Goal: Task Accomplishment & Management: Use online tool/utility

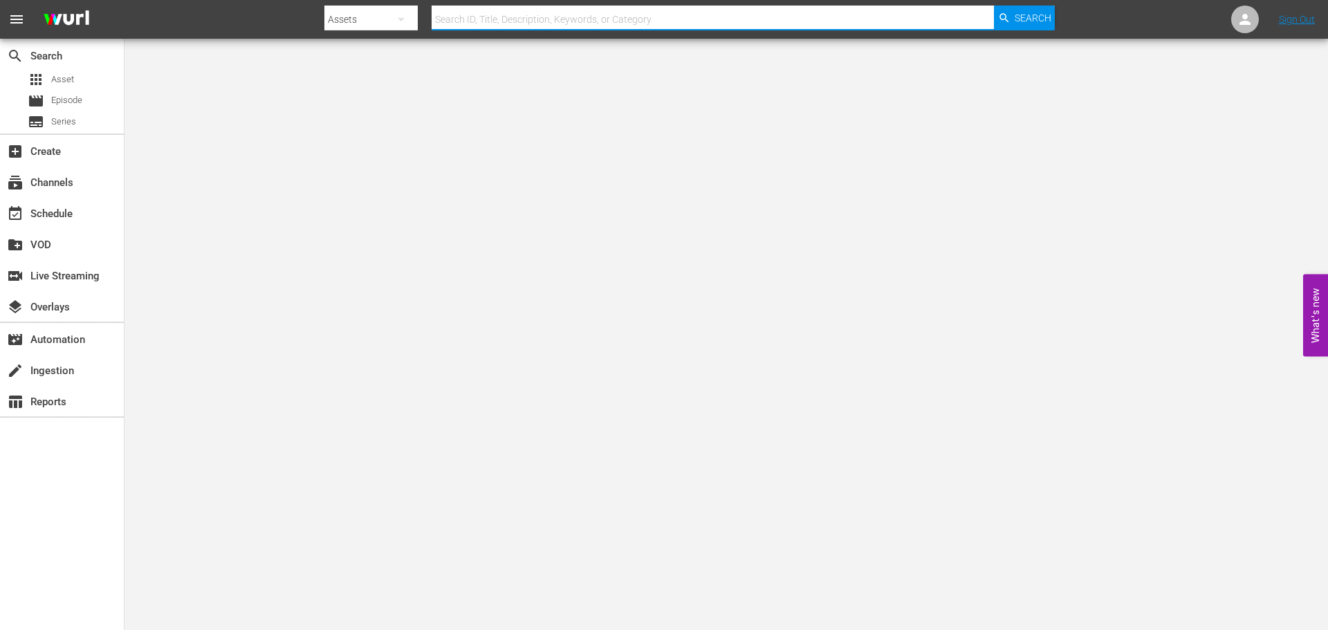
click at [493, 24] on input "text" at bounding box center [713, 19] width 562 height 33
type input "deadstream"
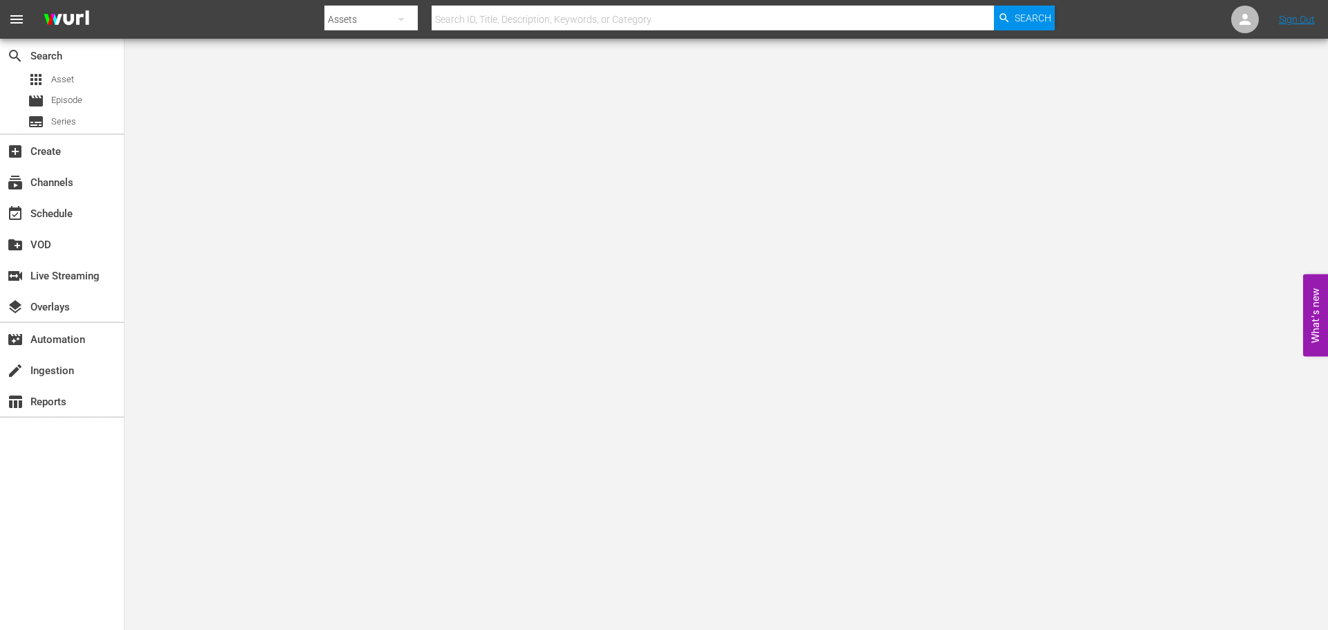
click at [518, 17] on input "text" at bounding box center [713, 19] width 562 height 33
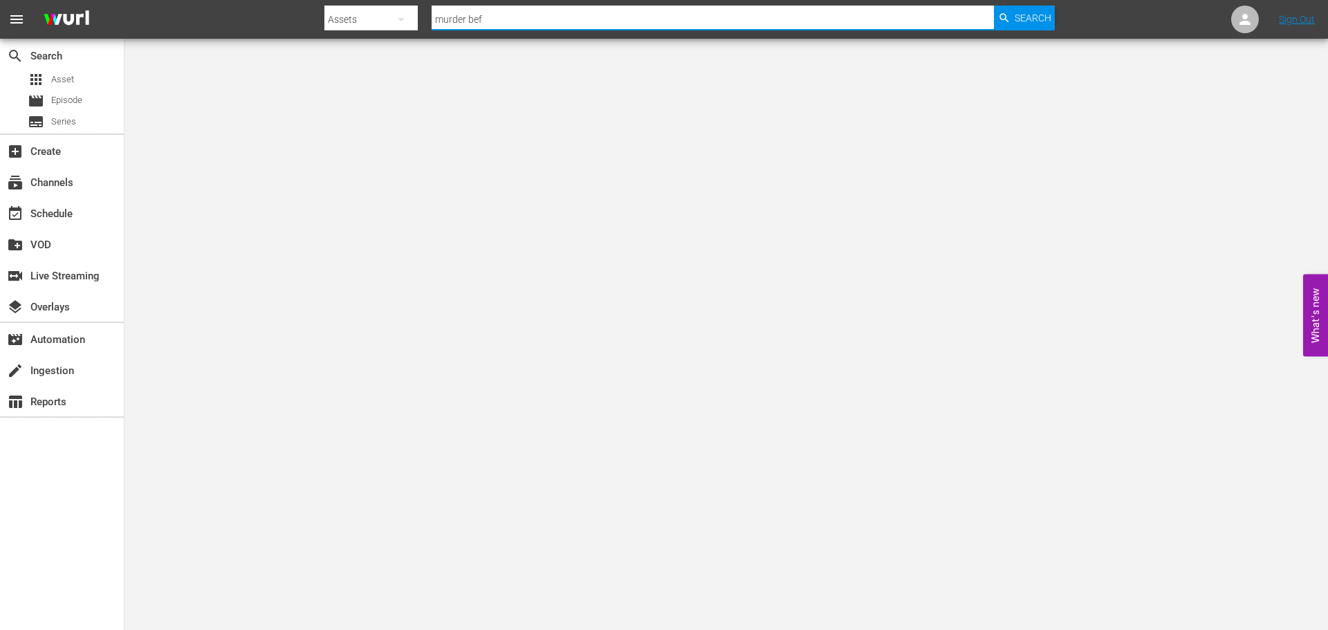
type input "murder before even"
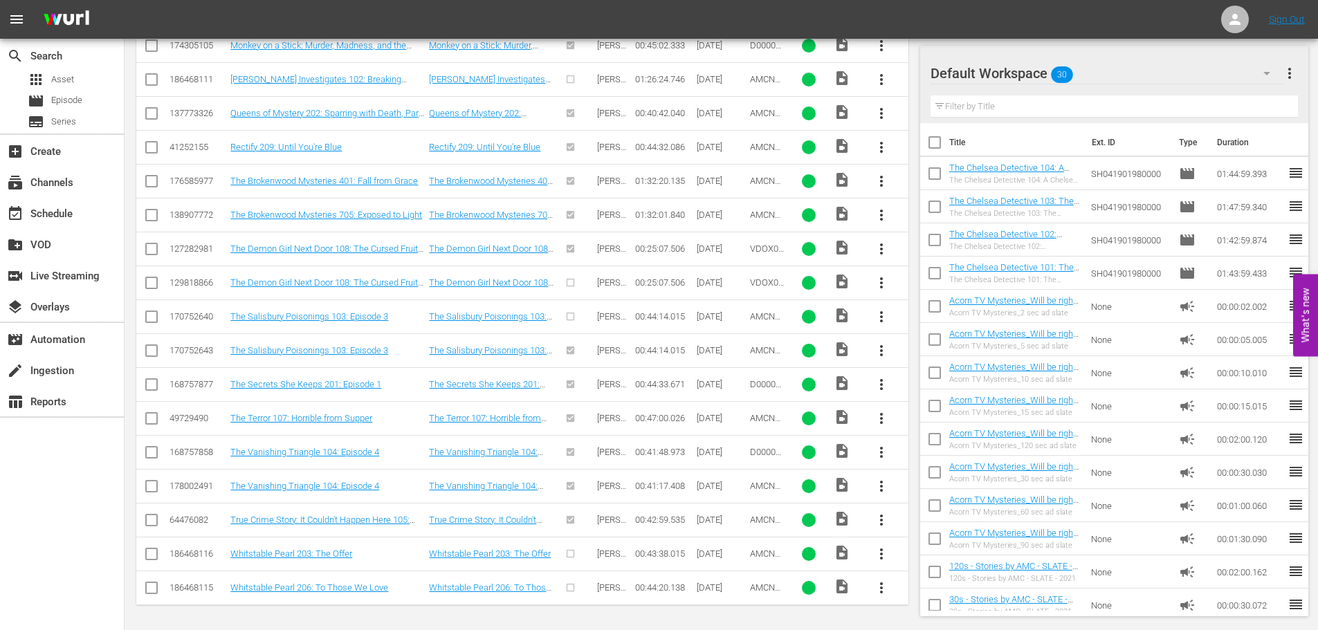
scroll to position [912, 0]
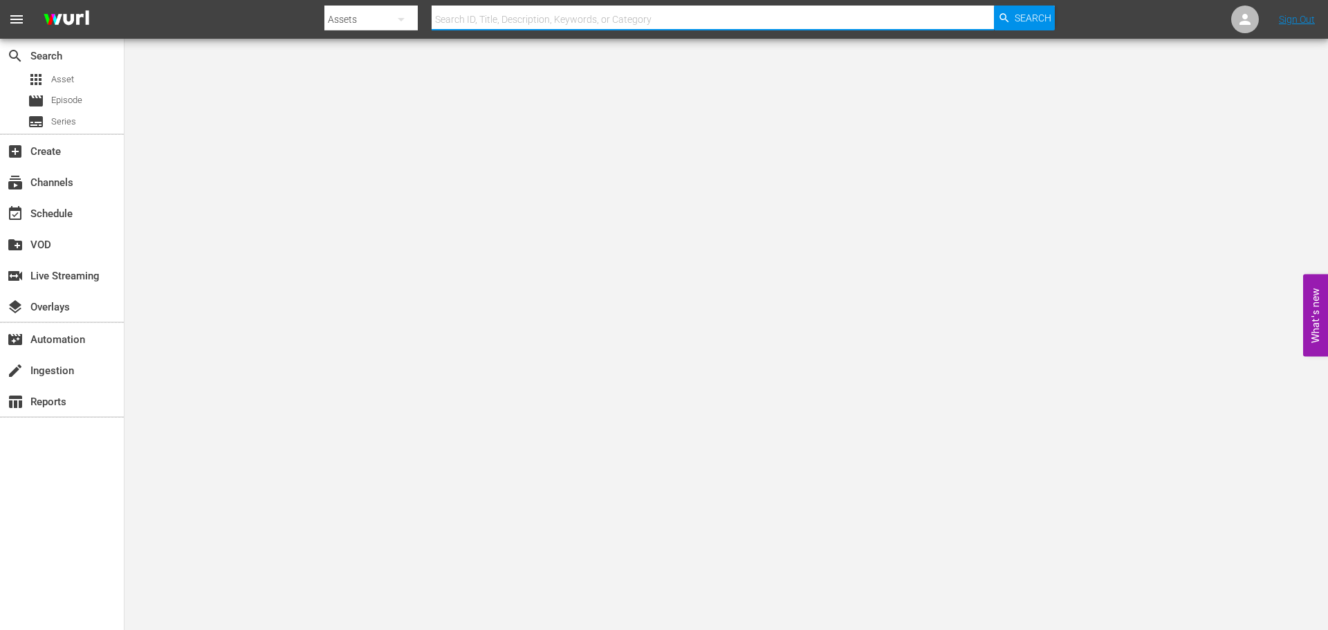
click at [627, 17] on input "text" at bounding box center [713, 19] width 562 height 33
type input "skinamar"
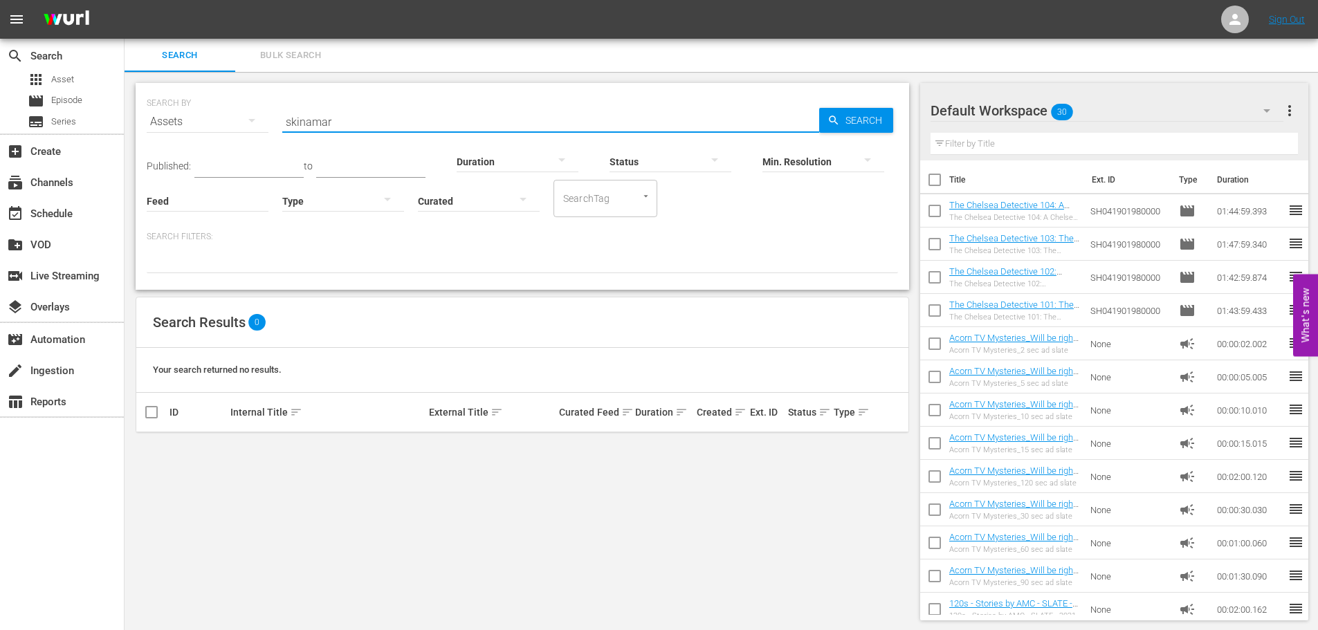
click at [392, 126] on input "skinamar" at bounding box center [550, 121] width 537 height 33
paste input "Skinamarink"
click at [856, 118] on span "Search" at bounding box center [866, 120] width 53 height 25
click at [380, 120] on input "Skinamarink" at bounding box center [550, 121] width 537 height 33
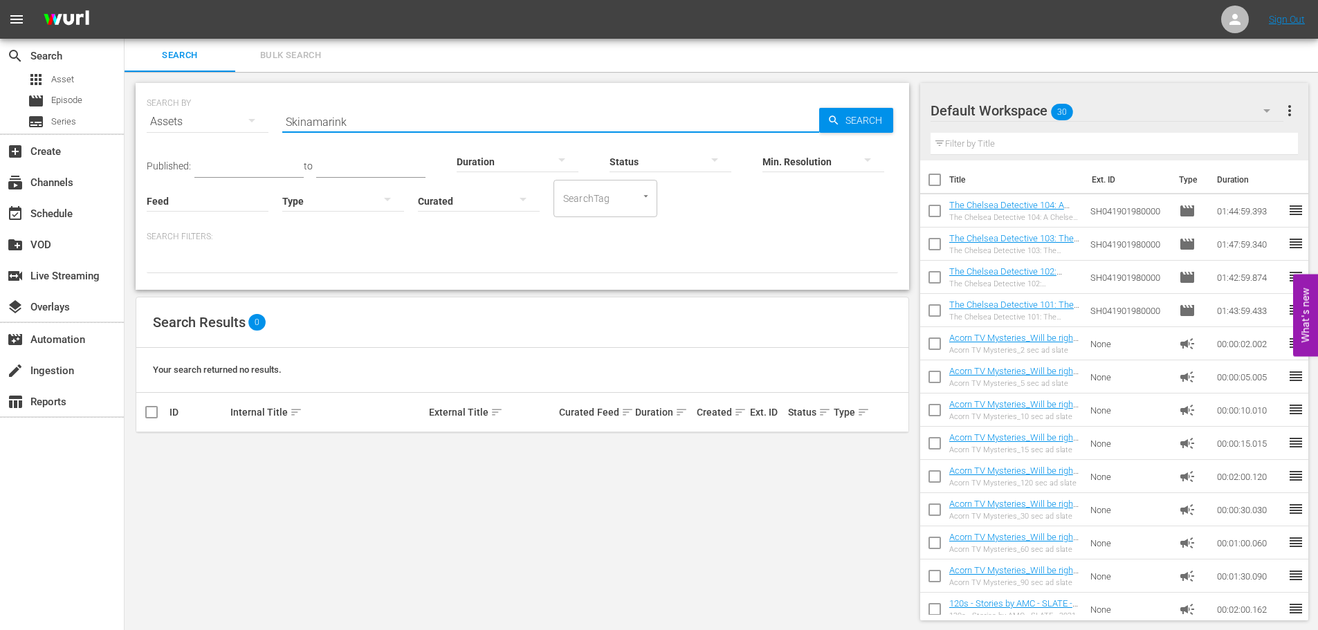
click at [380, 120] on input "Skinamarink" at bounding box center [550, 121] width 537 height 33
click at [348, 118] on input "watcher" at bounding box center [550, 121] width 537 height 33
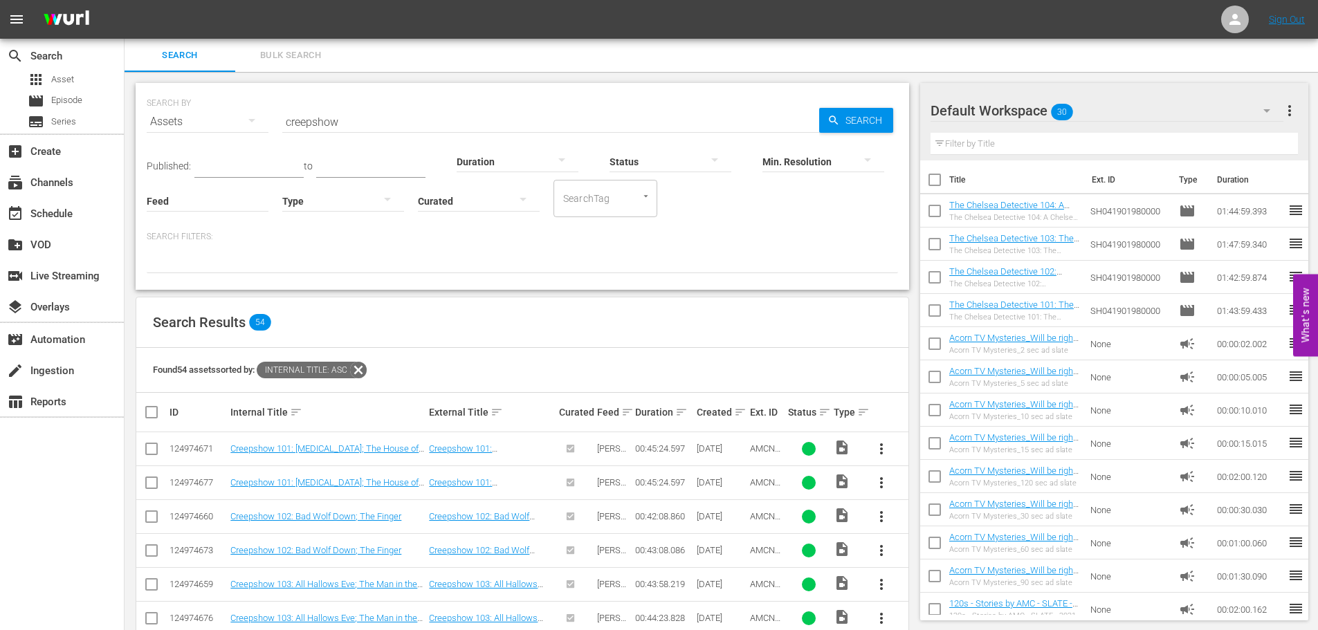
drag, startPoint x: 537, startPoint y: 450, endPoint x: 510, endPoint y: 80, distance: 371.1
click at [451, 116] on input "creepshow" at bounding box center [550, 121] width 537 height 33
click at [451, 115] on input "creepshow" at bounding box center [550, 121] width 537 height 33
click at [427, 126] on input "night of the hunted" at bounding box center [550, 121] width 537 height 33
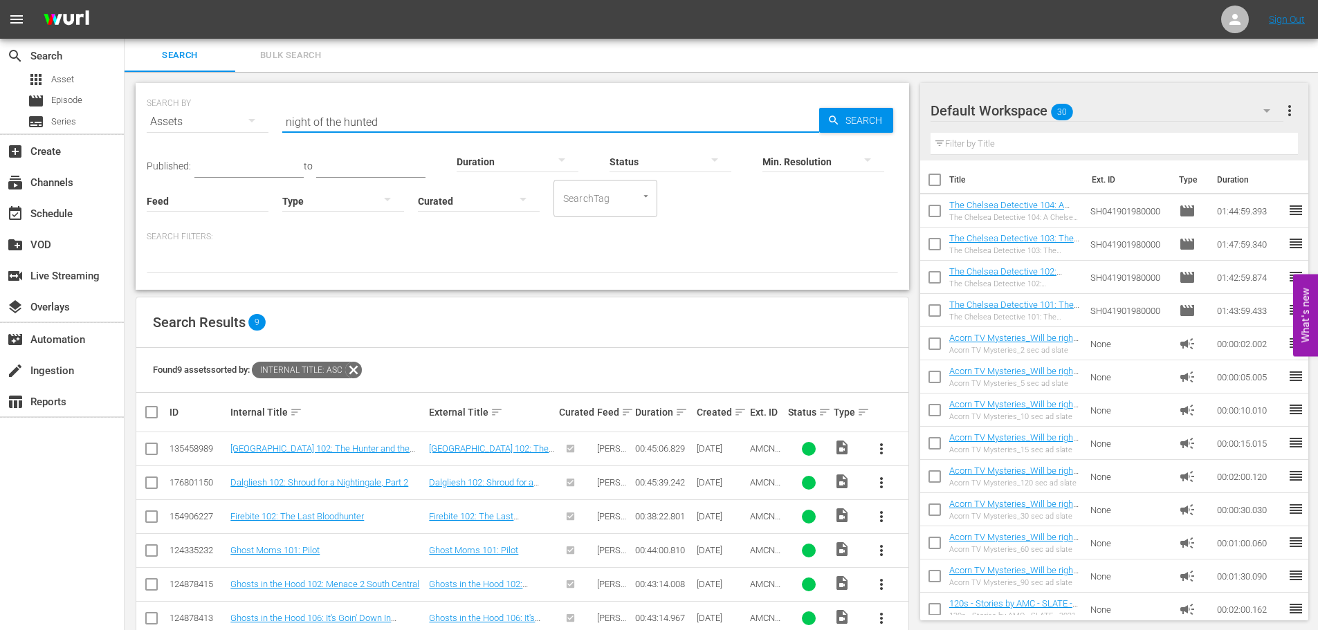
click at [427, 126] on input "night of the hunted" at bounding box center [550, 121] width 537 height 33
type input "nightmare"
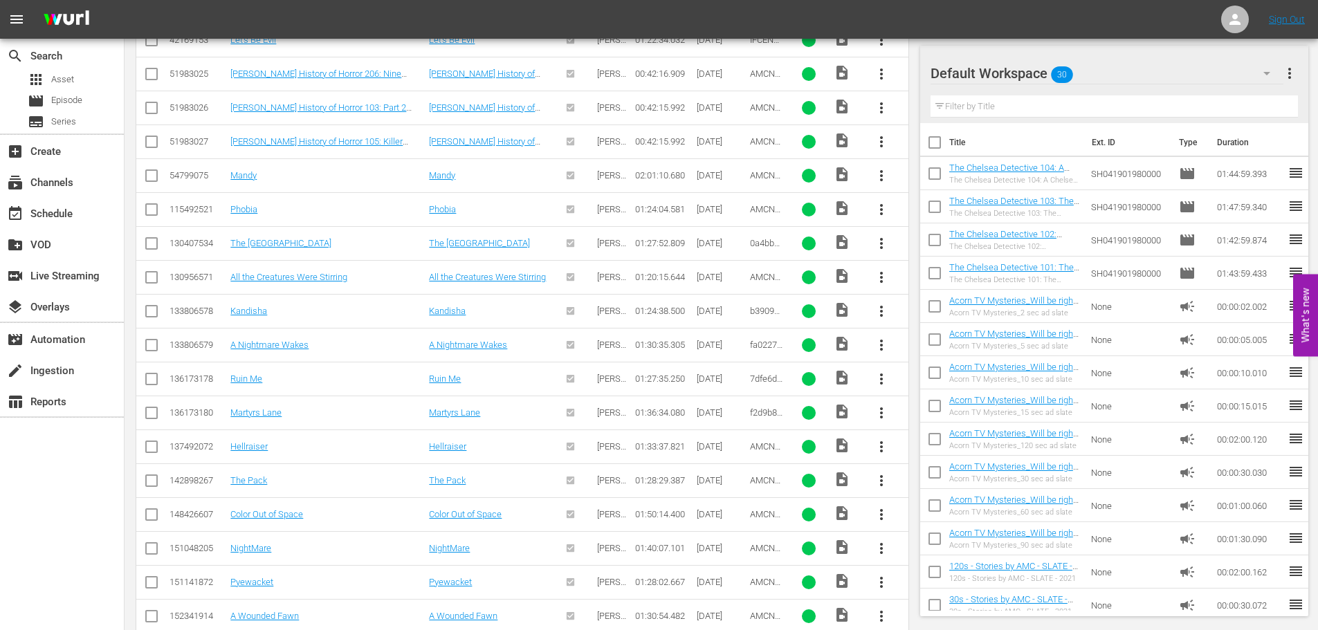
scroll to position [1563, 0]
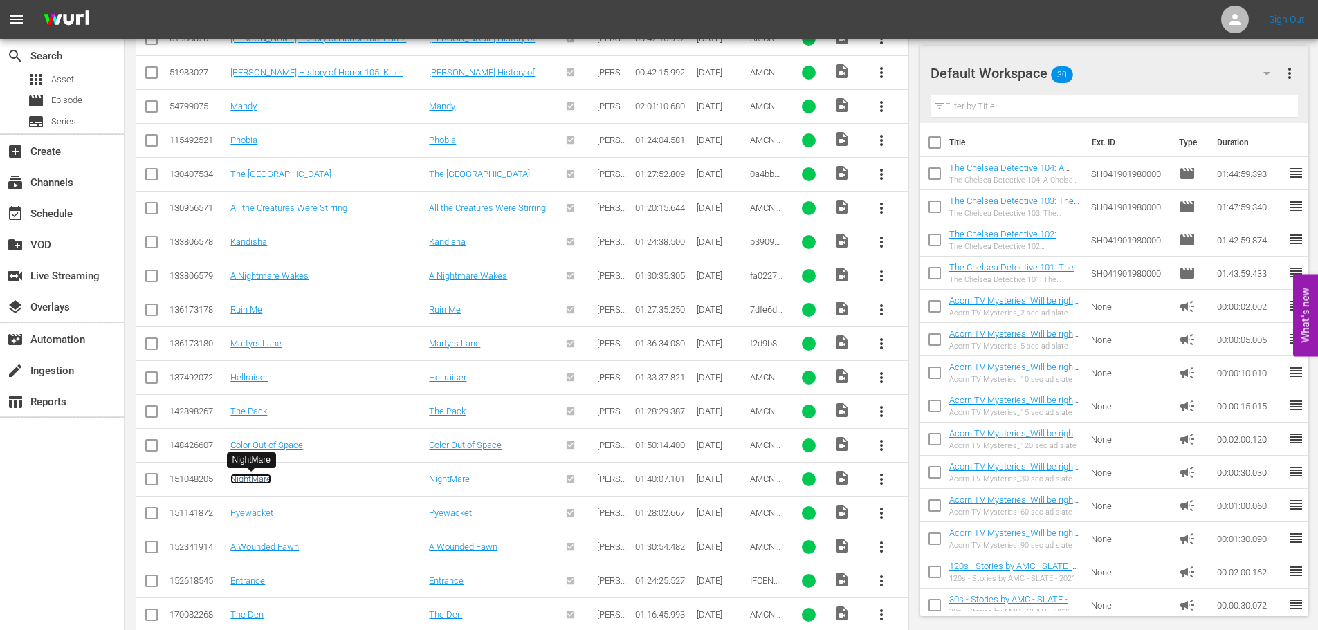
click at [252, 475] on link "NightMare" at bounding box center [250, 479] width 41 height 10
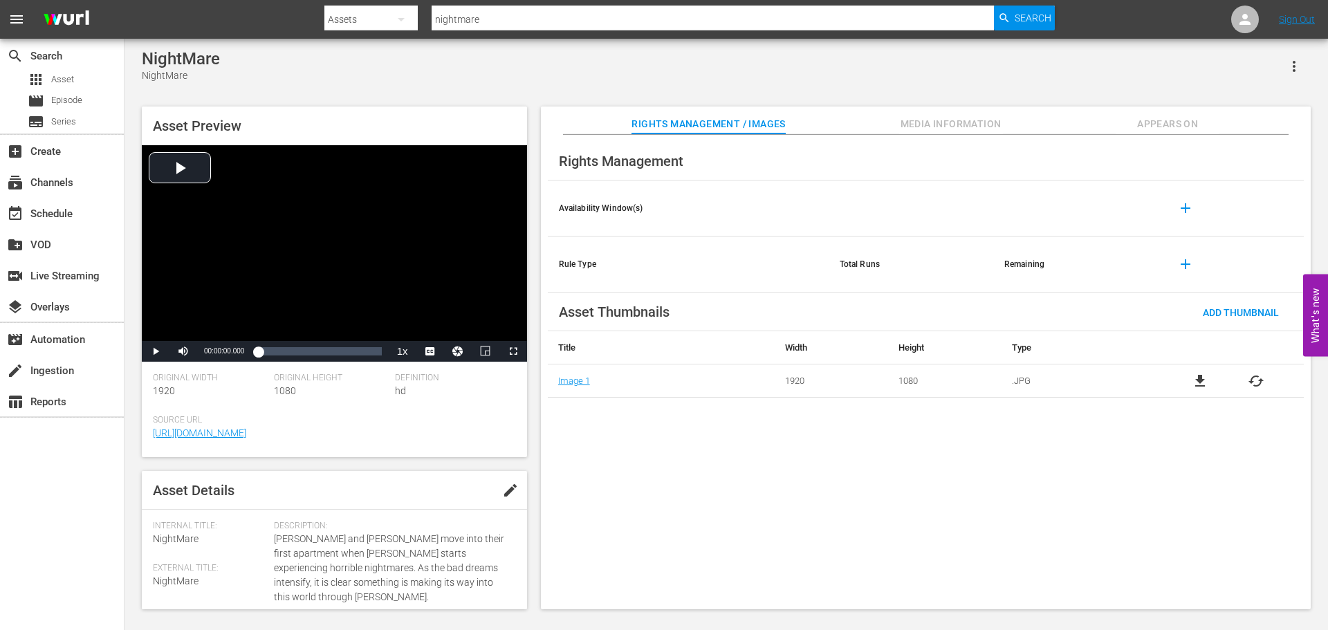
click at [569, 21] on input "nightmare" at bounding box center [713, 19] width 562 height 33
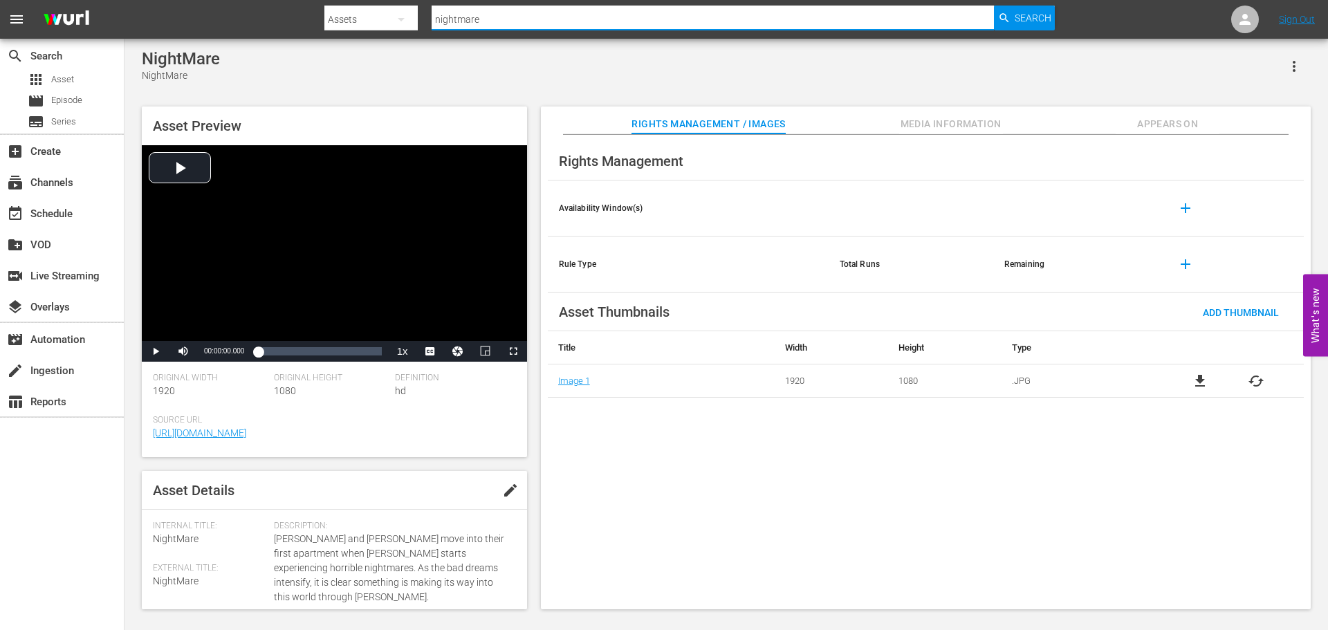
click at [569, 21] on input "nightmare" at bounding box center [713, 19] width 562 height 33
type input "Spoonful of sugar"
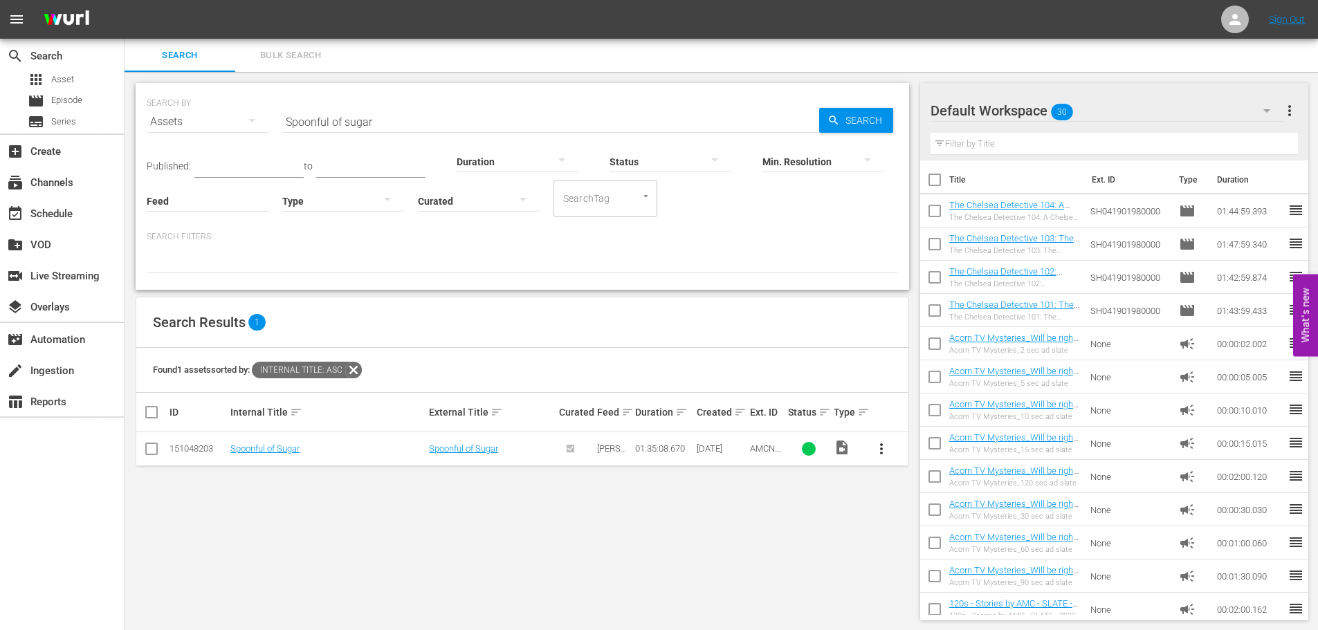
click at [396, 107] on input "Spoonful of sugar" at bounding box center [550, 121] width 537 height 33
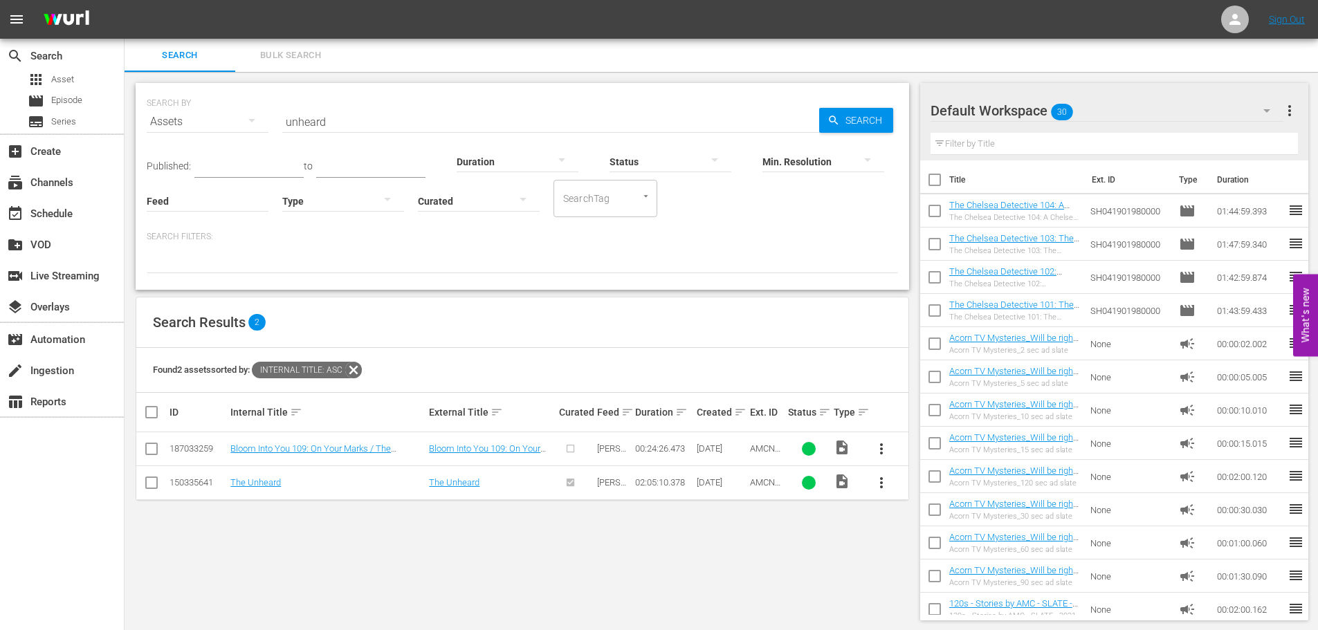
click at [432, 117] on input "unheard" at bounding box center [550, 121] width 537 height 33
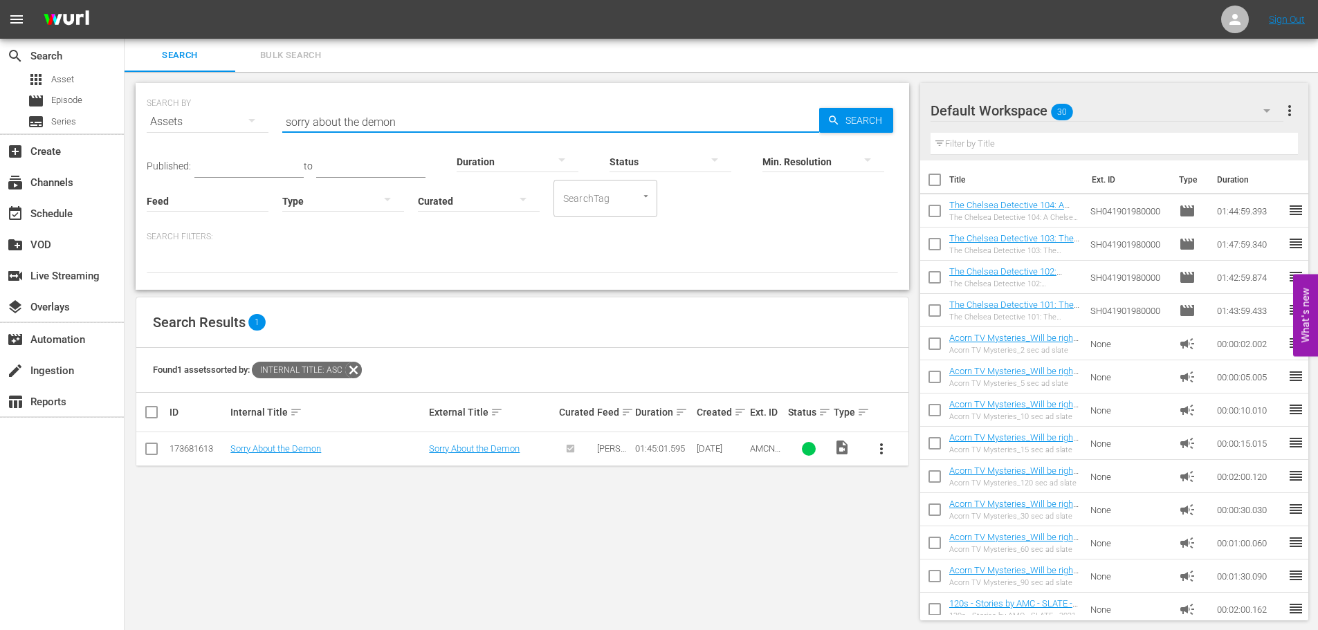
drag, startPoint x: 434, startPoint y: 130, endPoint x: 240, endPoint y: 107, distance: 195.8
click at [240, 107] on div "SEARCH BY Search By Assets Search ID, Title, Description, Keywords, or Category…" at bounding box center [522, 114] width 751 height 50
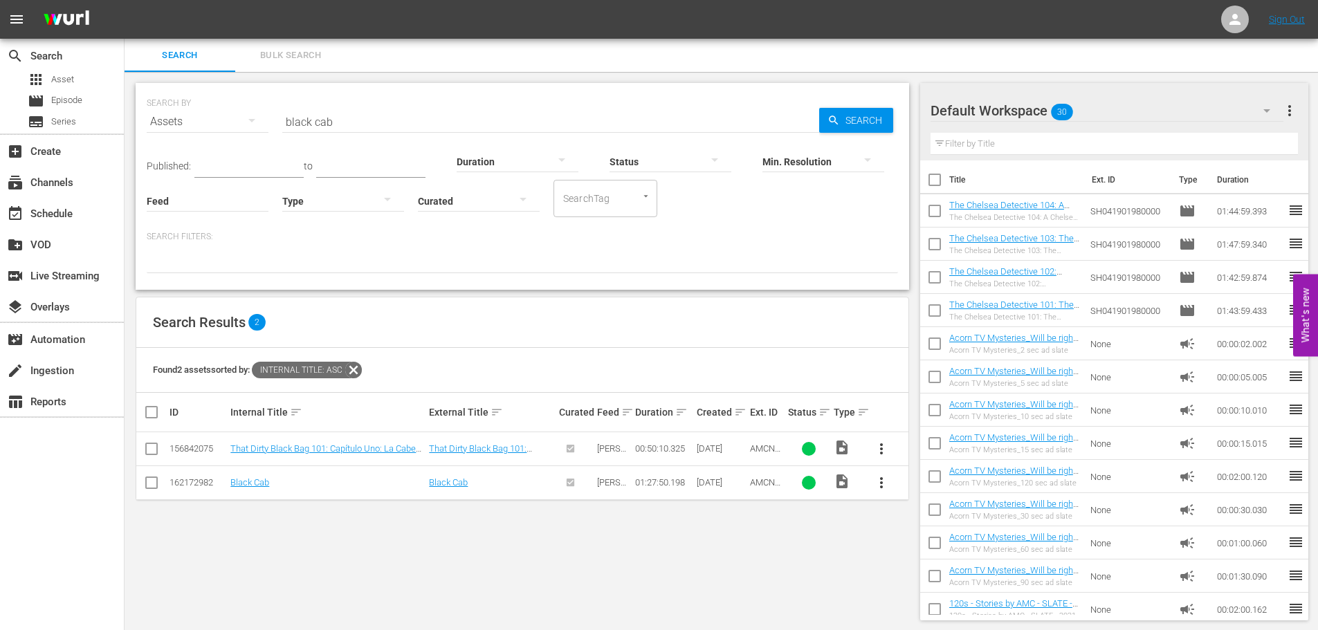
click at [383, 120] on input "black cab" at bounding box center [550, 121] width 537 height 33
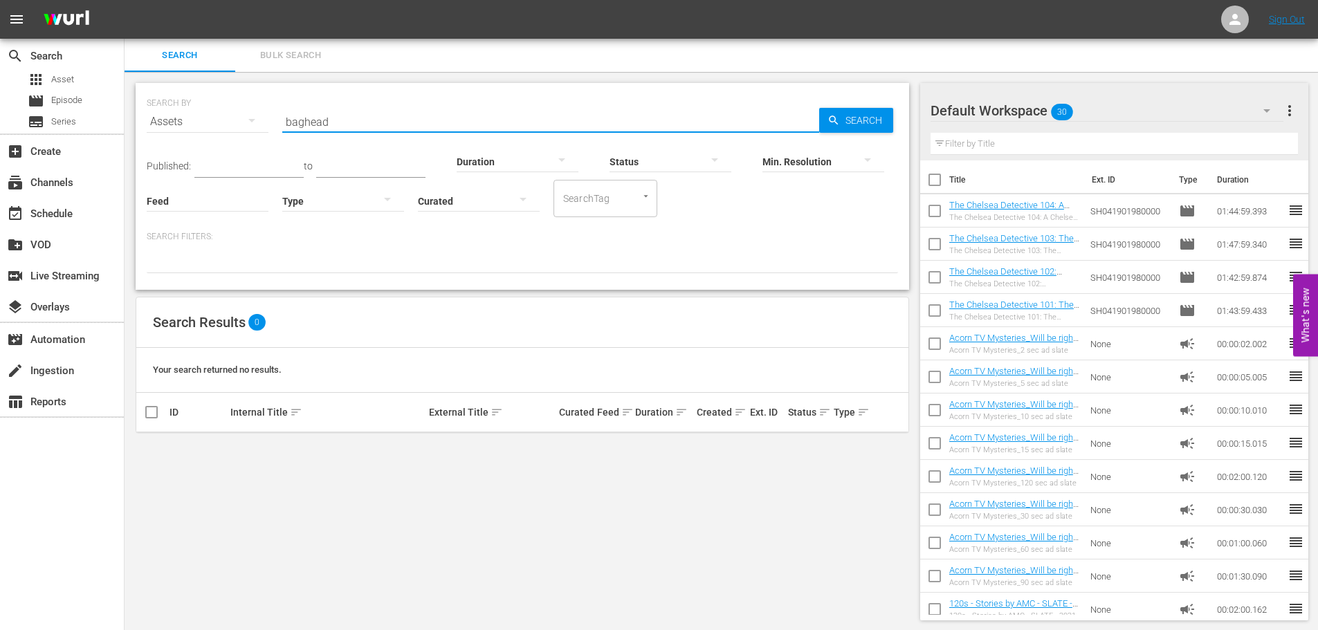
click at [383, 120] on input "baghead" at bounding box center [550, 121] width 537 height 33
click at [512, 117] on input "baghead" at bounding box center [550, 121] width 537 height 33
click at [448, 104] on div "SEARCH BY Search By Assets Search ID, Title, Description, Keywords, or Category…" at bounding box center [522, 114] width 751 height 50
click at [429, 124] on input "You'll never find me" at bounding box center [550, 121] width 537 height 33
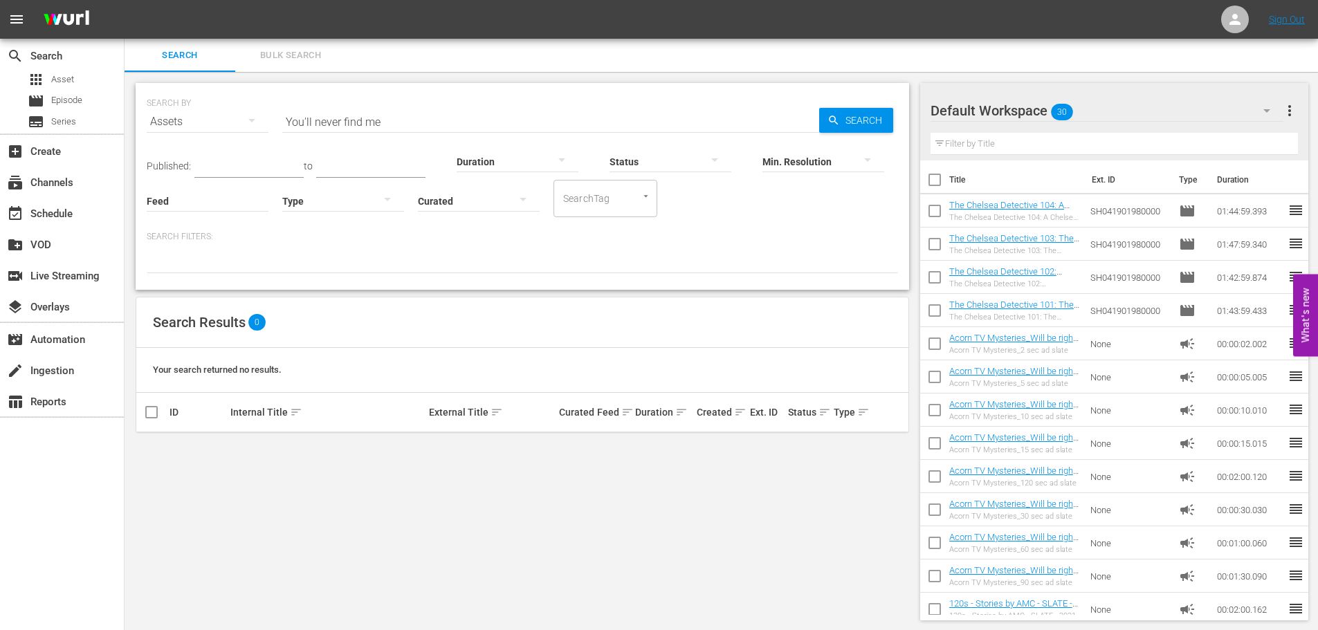
click at [429, 124] on input "You'll never find me" at bounding box center [550, 121] width 537 height 33
click at [429, 124] on input "brooklyn 45" at bounding box center [550, 121] width 537 height 33
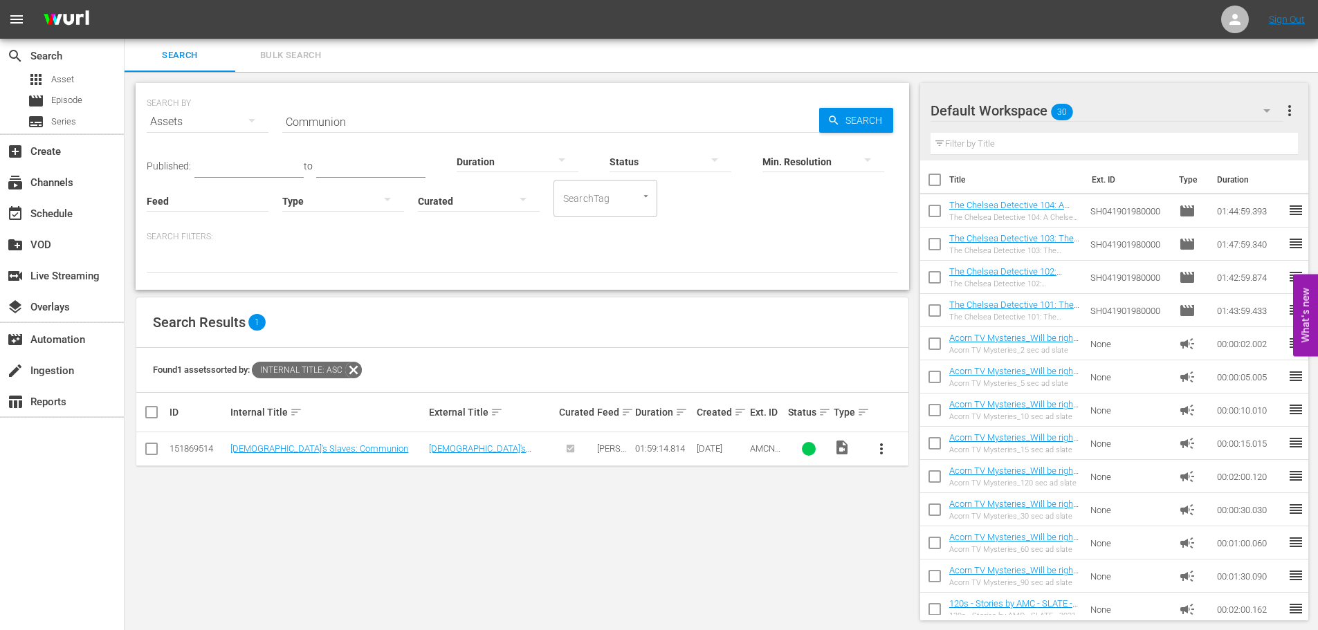
click at [366, 125] on input "Communion" at bounding box center [550, 121] width 537 height 33
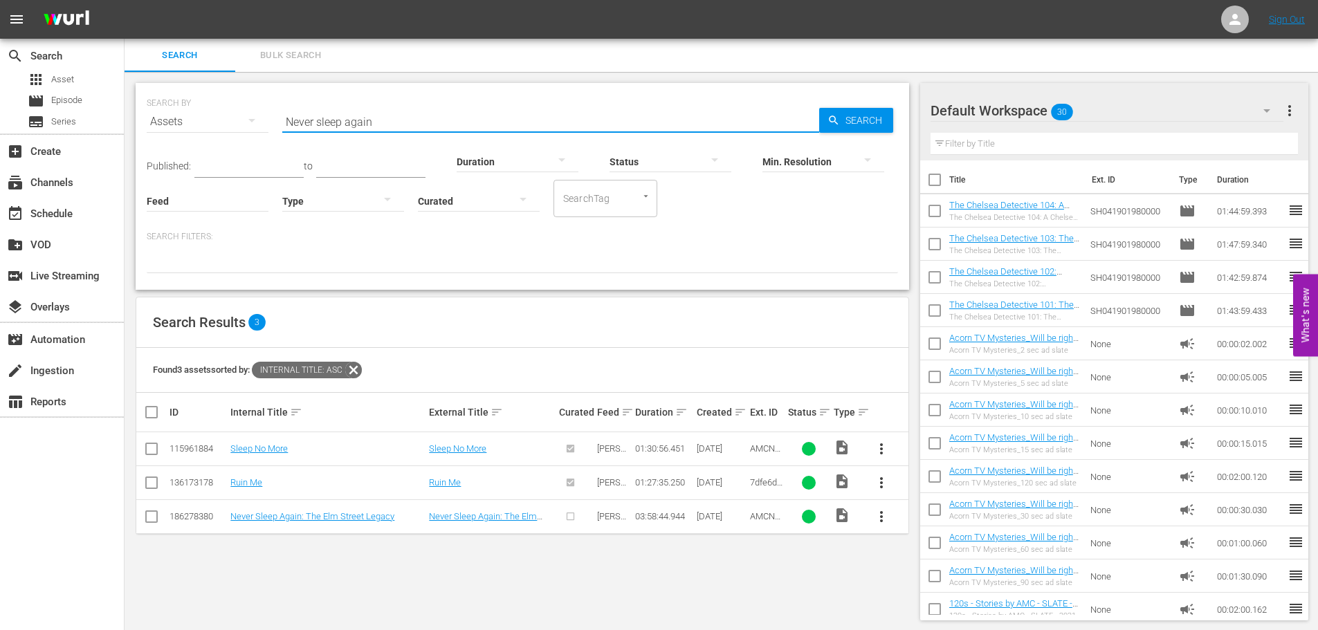
click at [386, 116] on input "Never sleep again" at bounding box center [550, 121] width 537 height 33
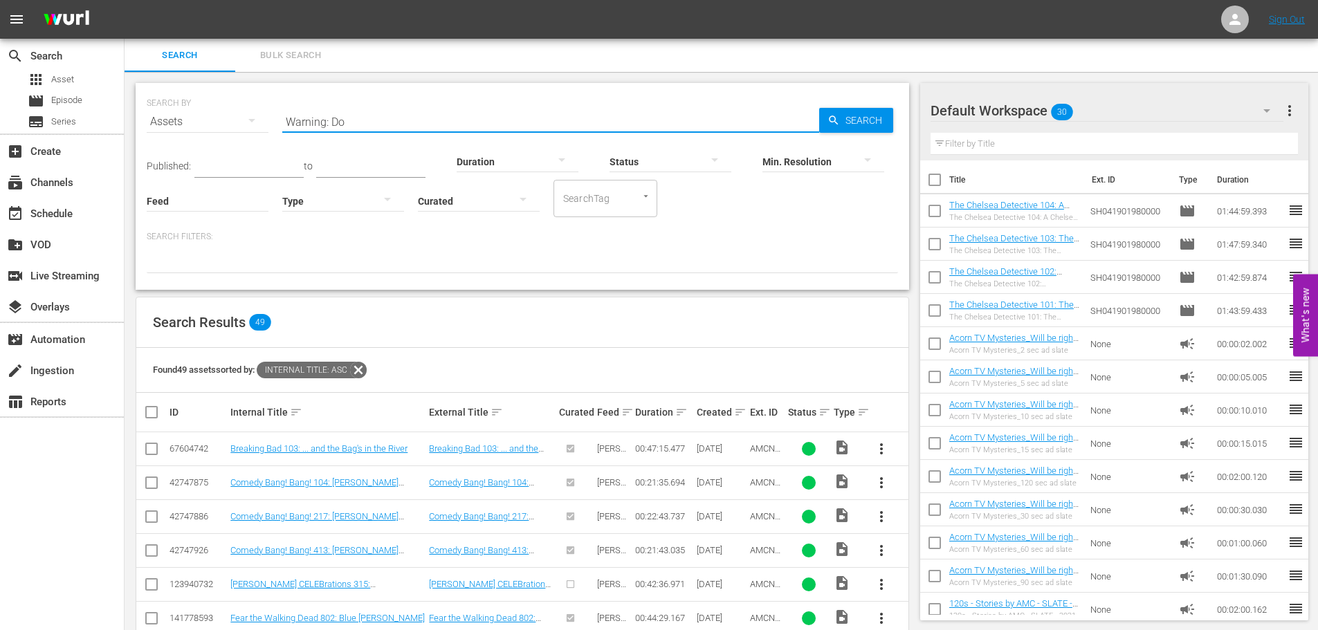
click at [396, 118] on input "Warning: Do" at bounding box center [550, 121] width 537 height 33
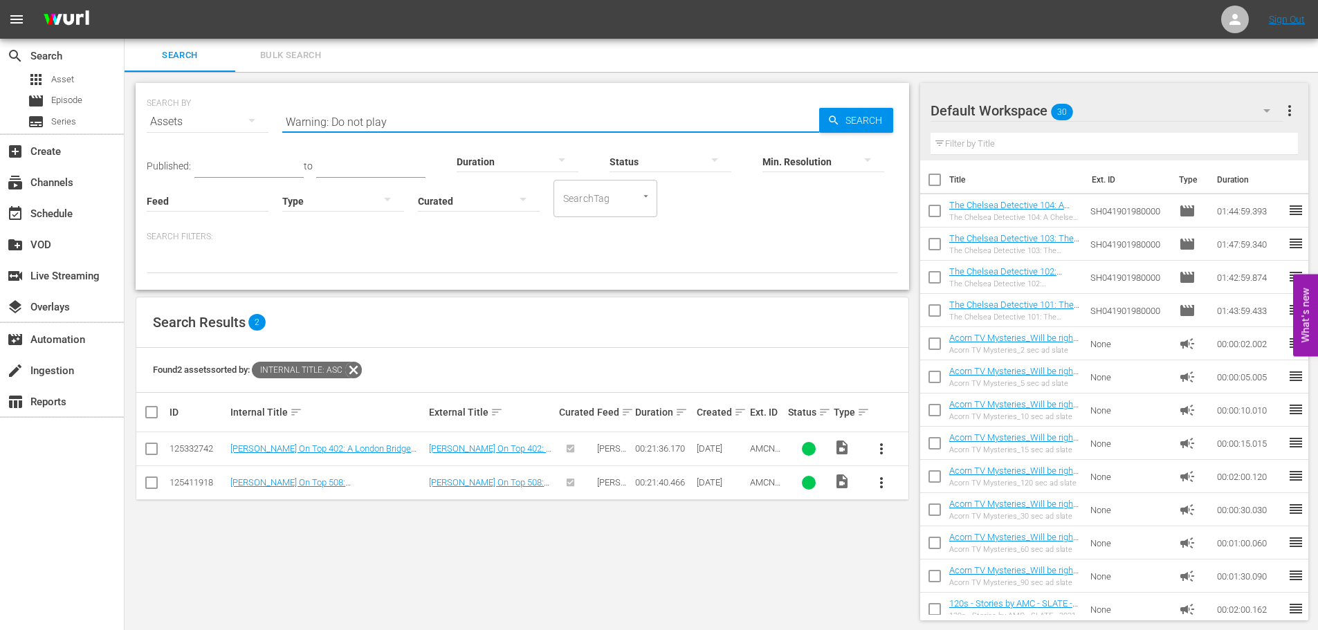
click at [396, 118] on input "Warning: Do not play" at bounding box center [550, 121] width 537 height 33
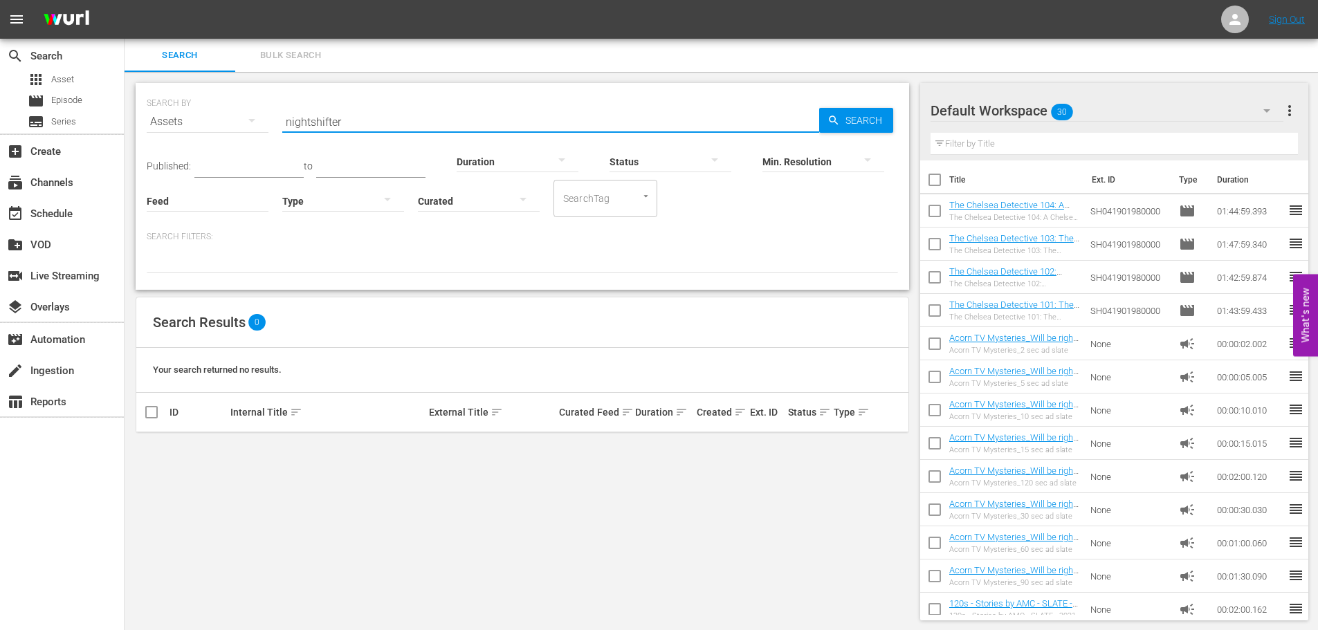
click at [351, 125] on input "nightshifter" at bounding box center [550, 121] width 537 height 33
paste input "Nightshifte"
type input "Nightshifter"
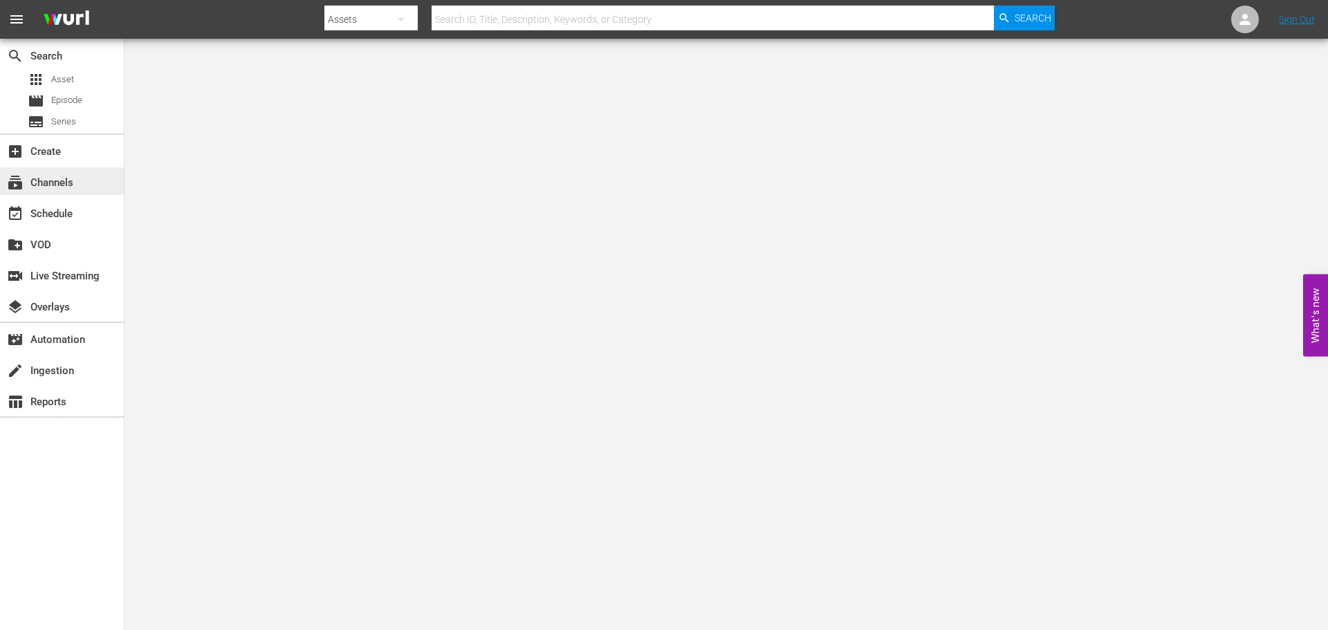
click at [70, 184] on div "subscriptions Channels" at bounding box center [38, 180] width 77 height 12
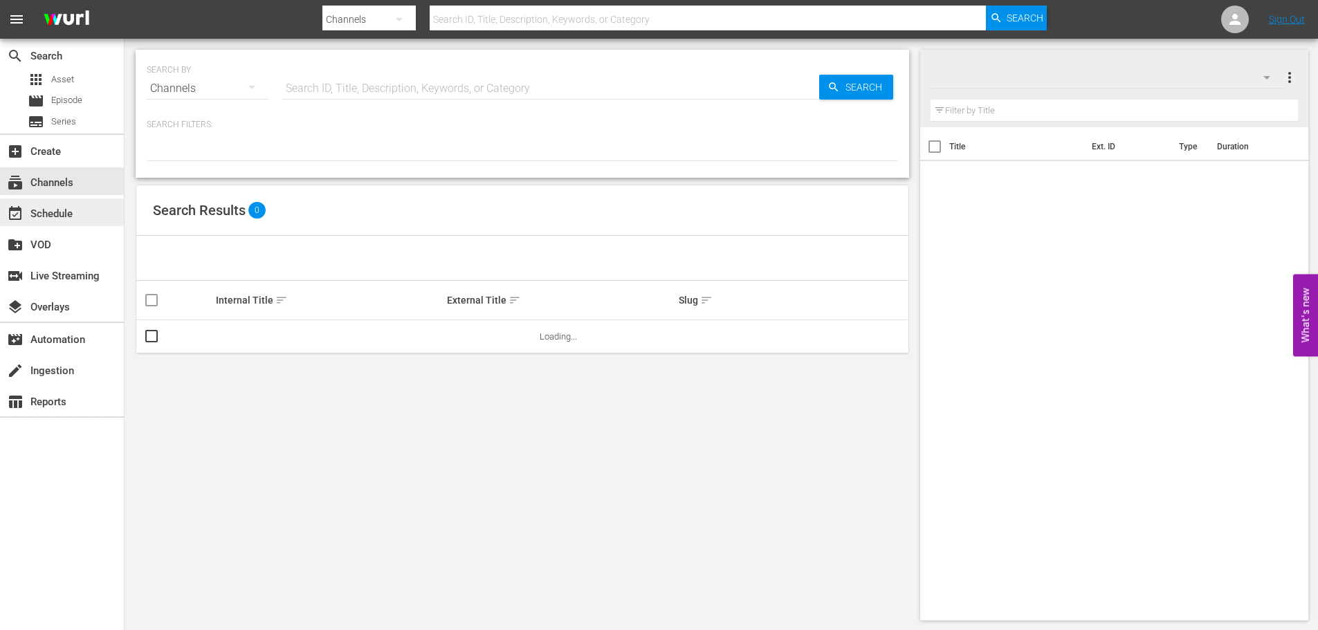
click at [80, 221] on div "event_available Schedule" at bounding box center [62, 213] width 124 height 28
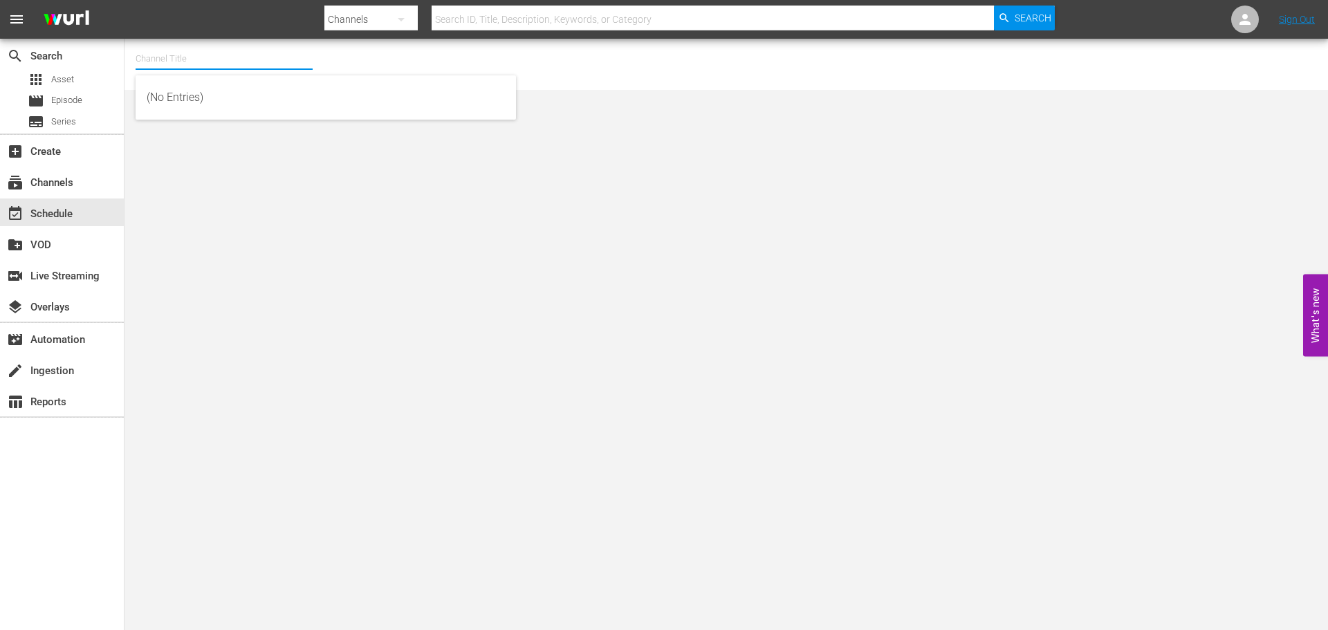
click at [206, 68] on input "text" at bounding box center [224, 58] width 177 height 33
click at [199, 90] on div "Scares by Shudder (1566 - amc_scaresbyshudder_1)" at bounding box center [326, 97] width 358 height 33
type input "Scares by Shudder (1566 - amc_scaresbyshudder_1)"
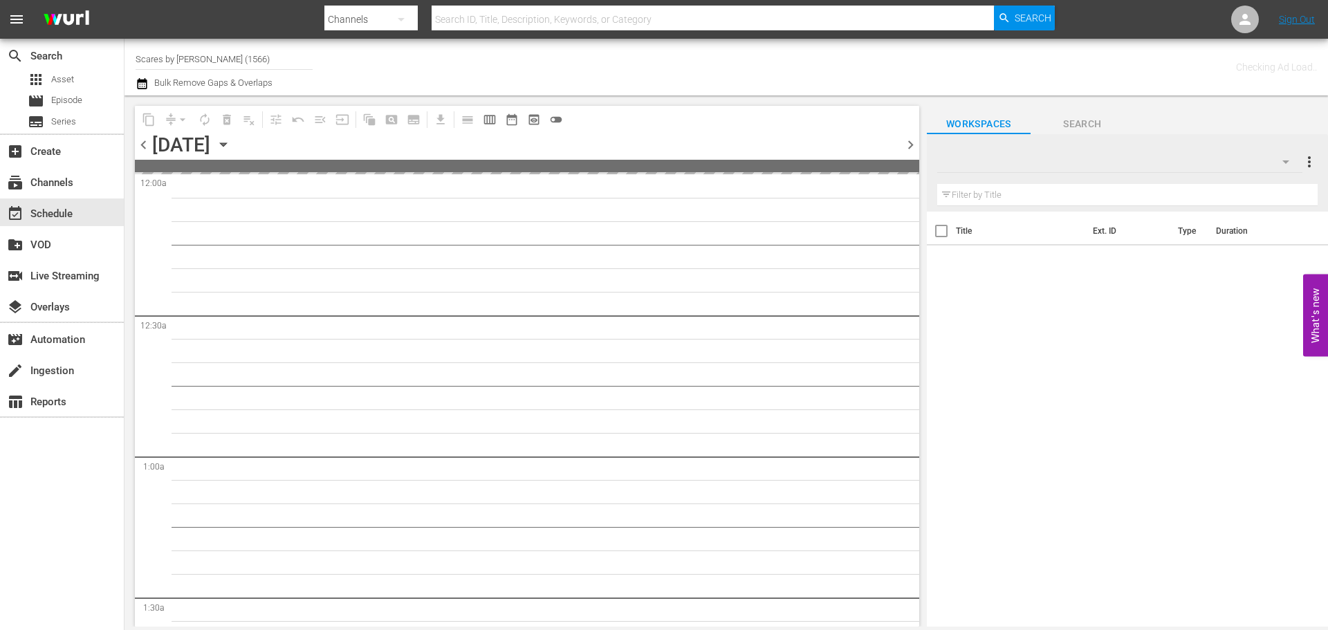
click at [231, 145] on icon "button" at bounding box center [223, 144] width 15 height 15
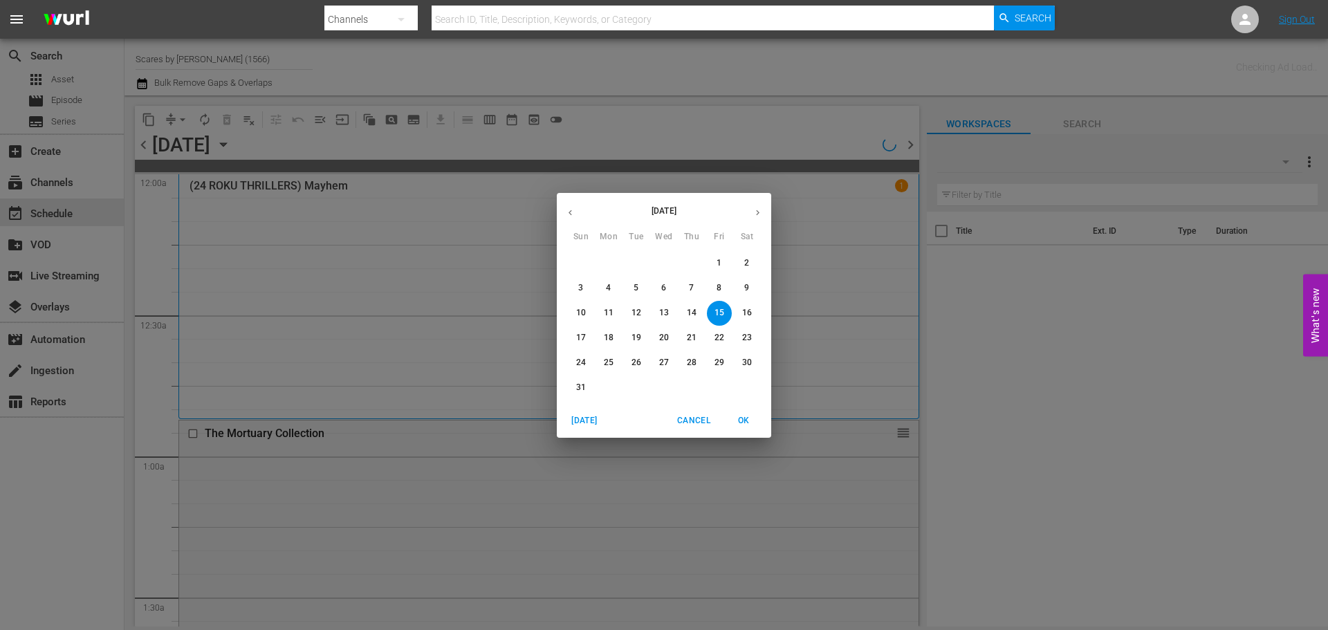
click at [754, 210] on icon "button" at bounding box center [758, 213] width 10 height 10
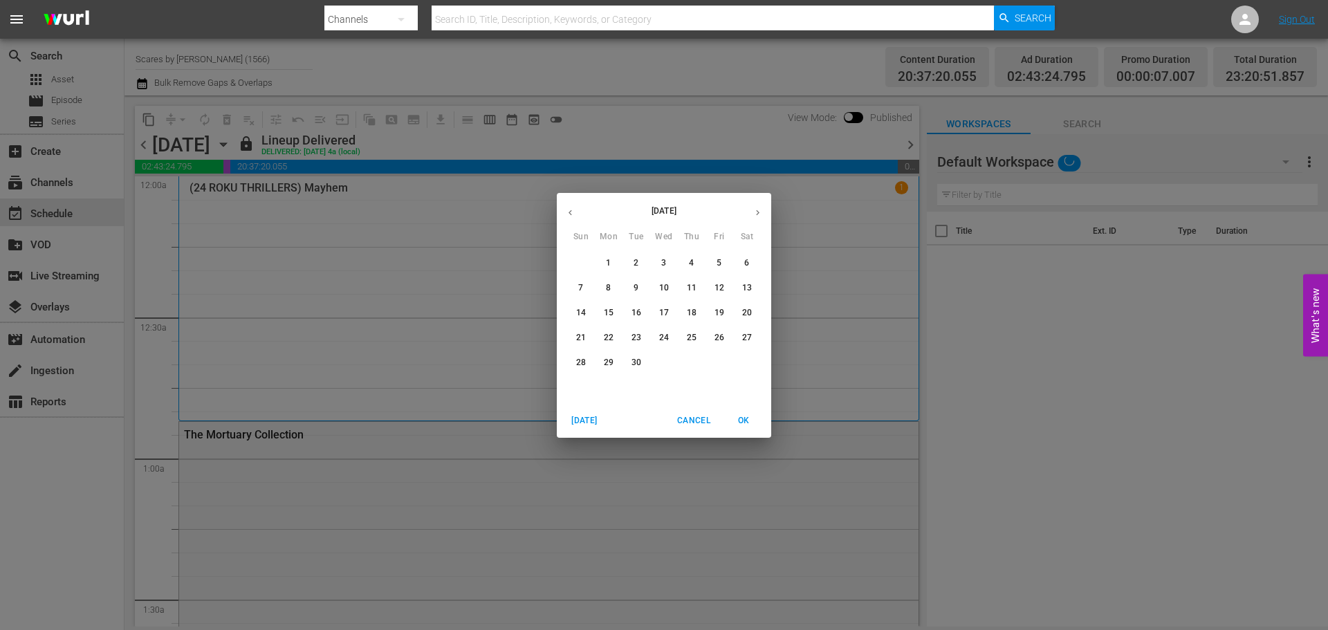
click at [609, 267] on p "1" at bounding box center [608, 263] width 5 height 12
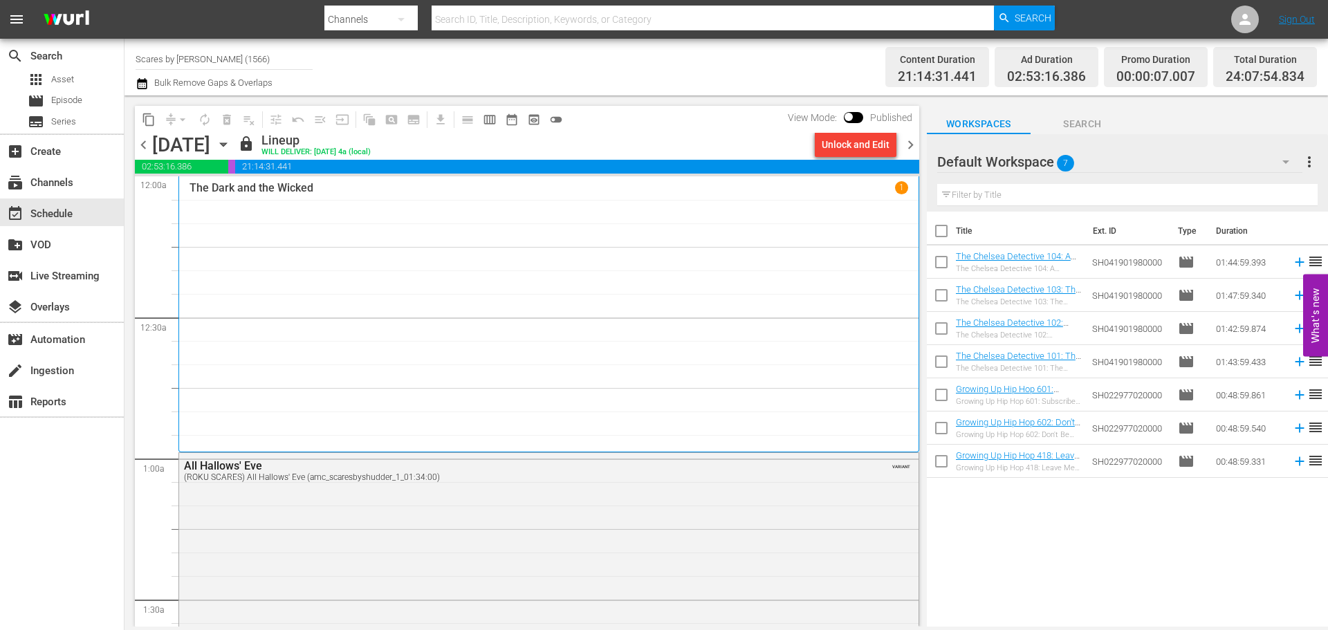
click at [226, 143] on icon "button" at bounding box center [223, 144] width 6 height 3
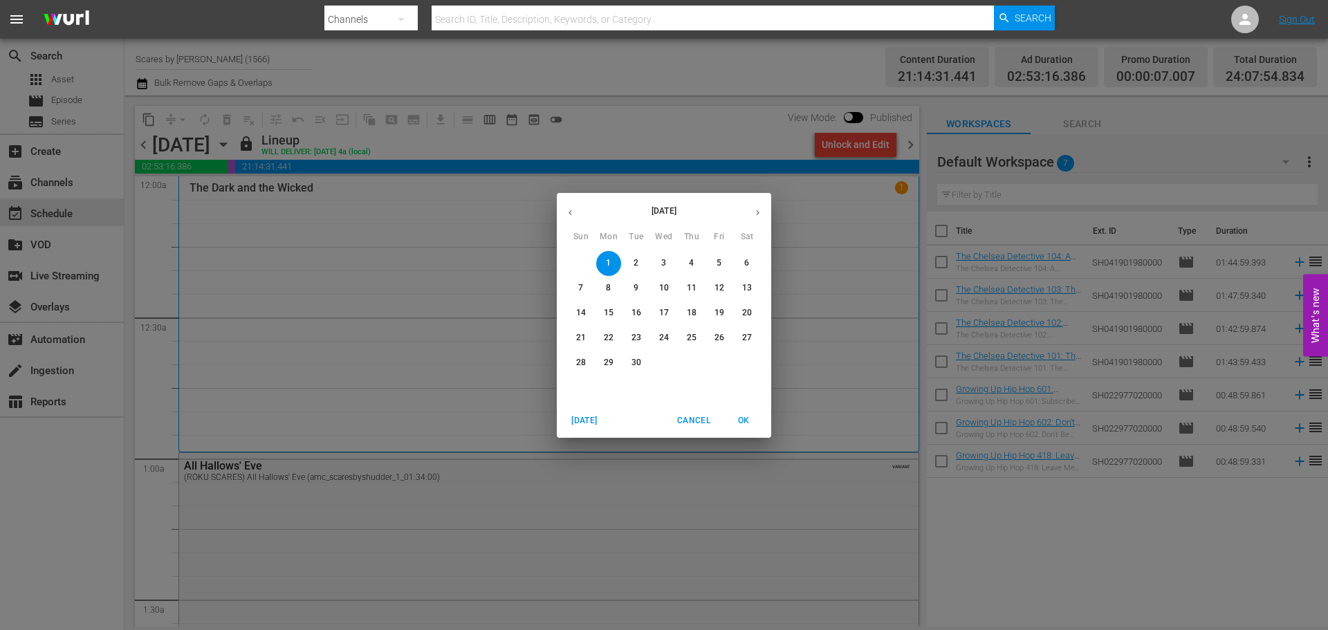
click at [605, 293] on span "8" at bounding box center [608, 288] width 25 height 12
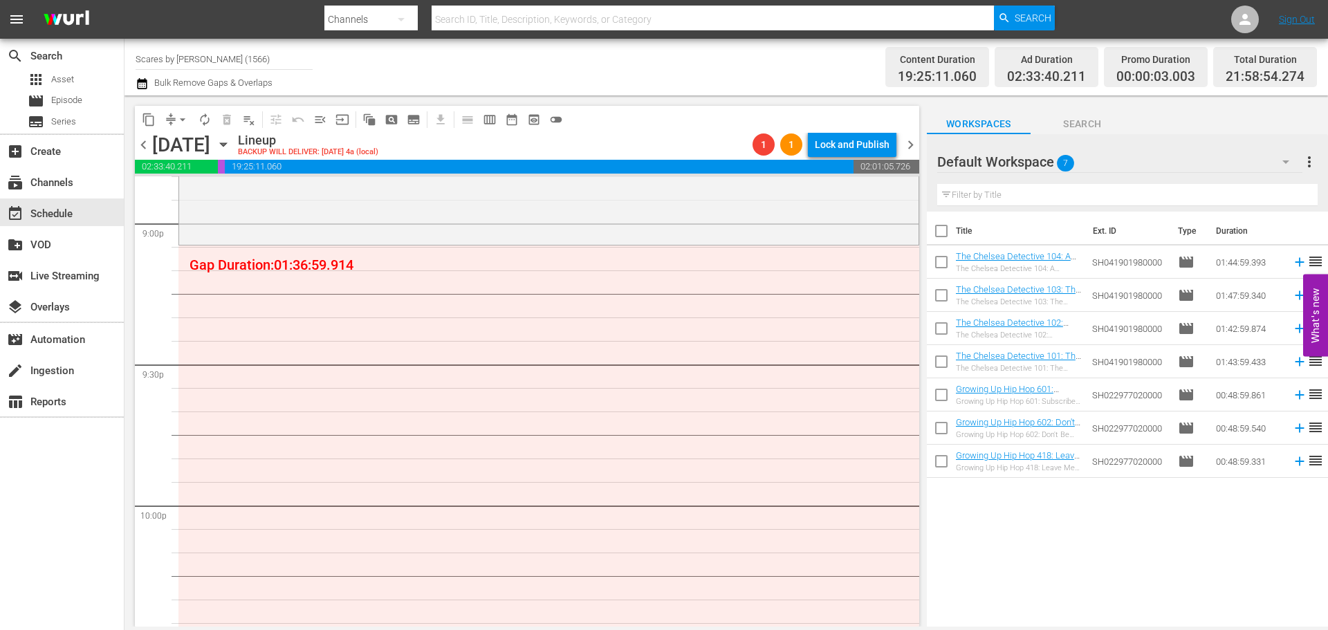
scroll to position [6225, 0]
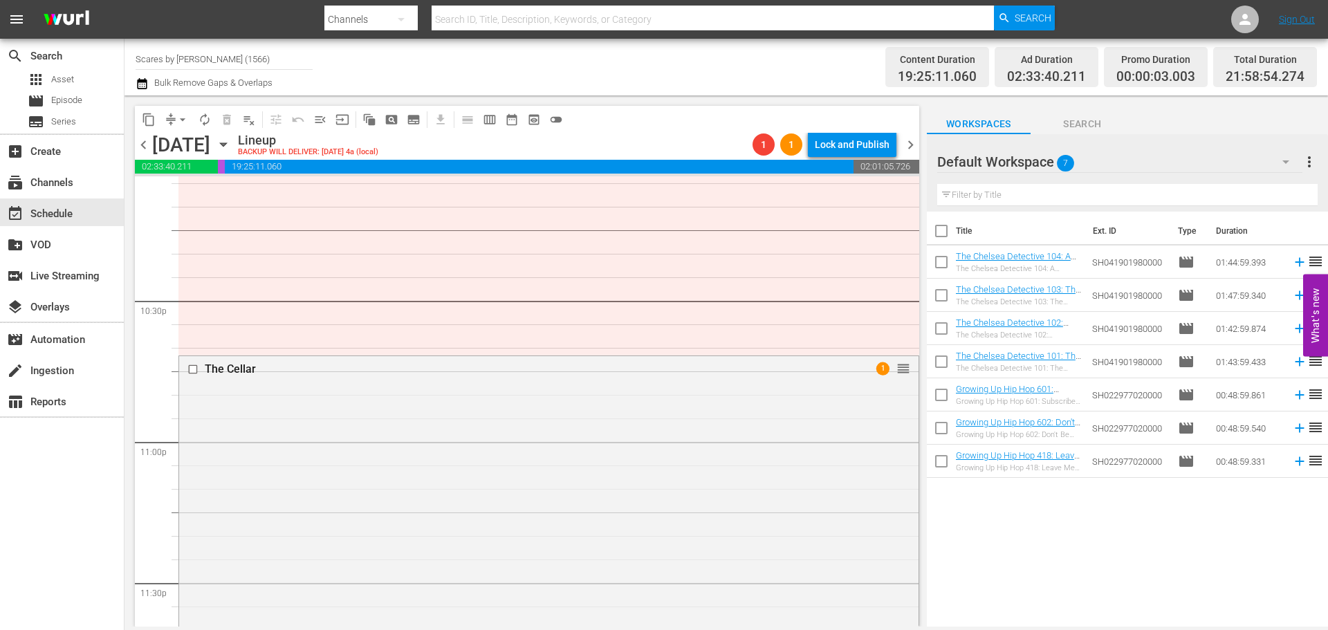
click at [910, 141] on span "chevron_right" at bounding box center [910, 144] width 17 height 17
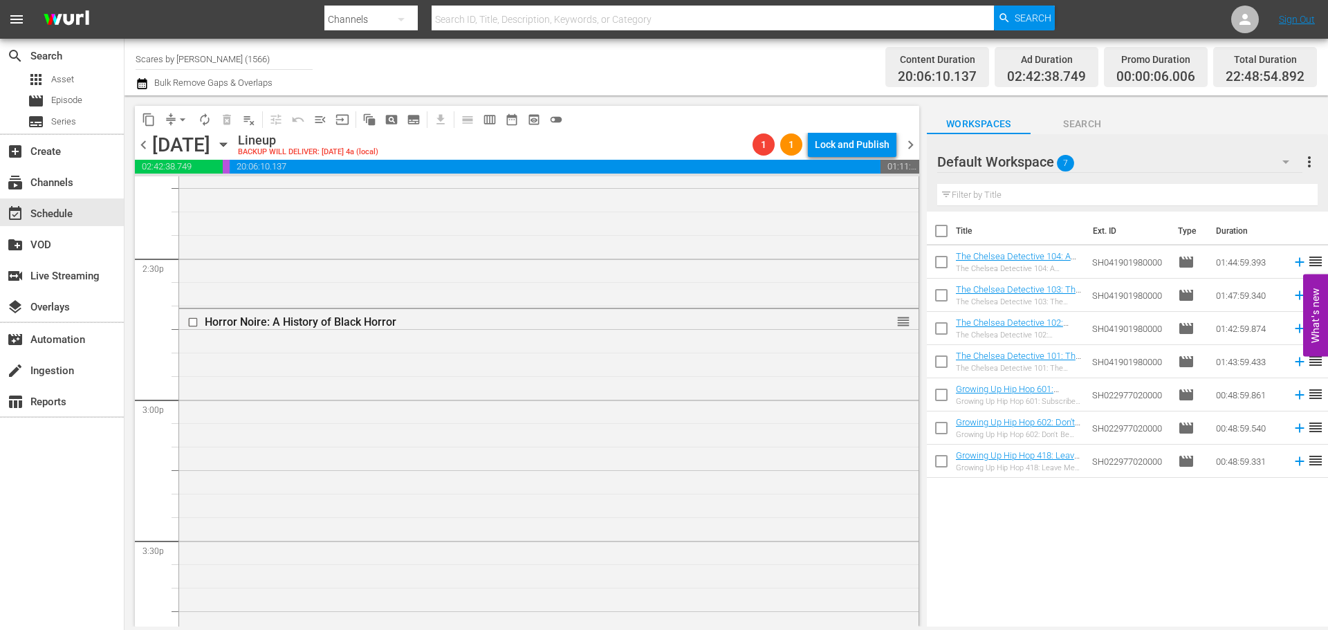
scroll to position [3872, 0]
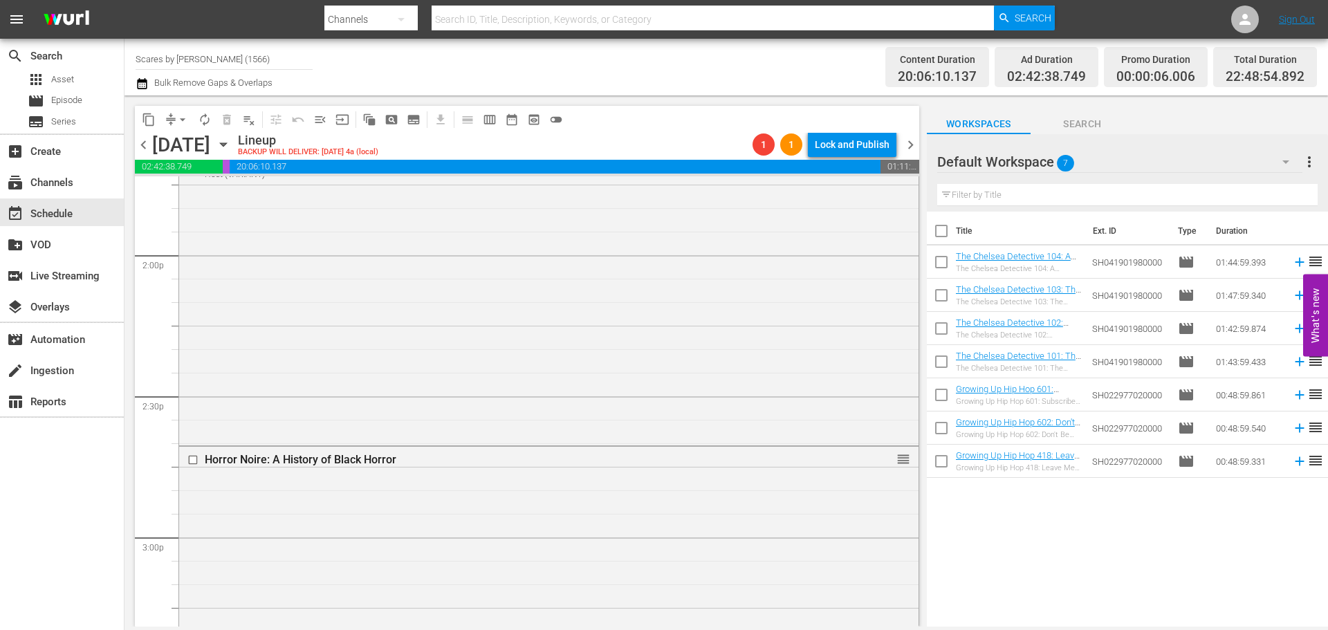
click at [908, 147] on span "chevron_right" at bounding box center [910, 144] width 17 height 17
